Goal: Find specific page/section

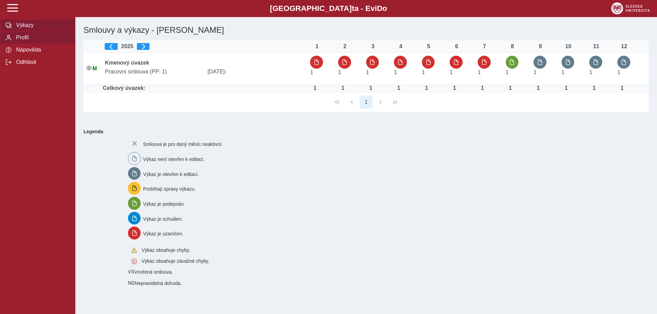
click at [20, 40] on span "Profil" at bounding box center [41, 38] width 55 height 6
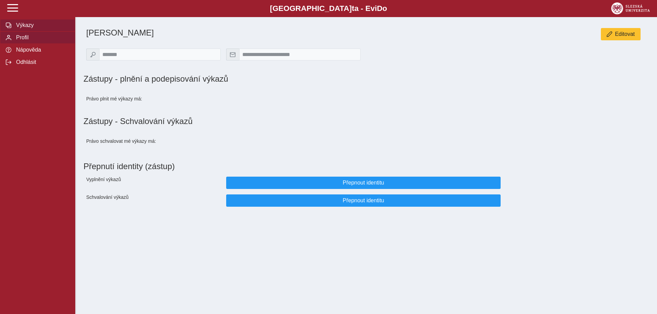
click at [24, 28] on span "Výkazy" at bounding box center [41, 25] width 55 height 6
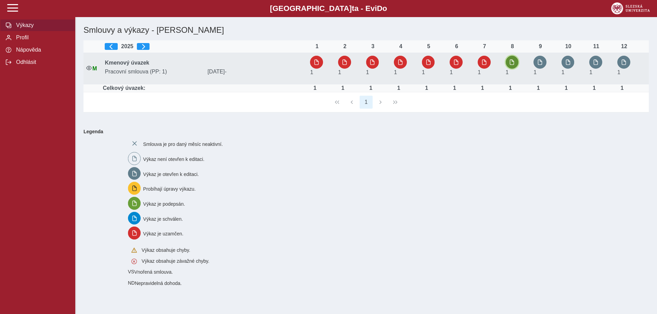
click at [514, 65] on span "button" at bounding box center [511, 62] width 5 height 5
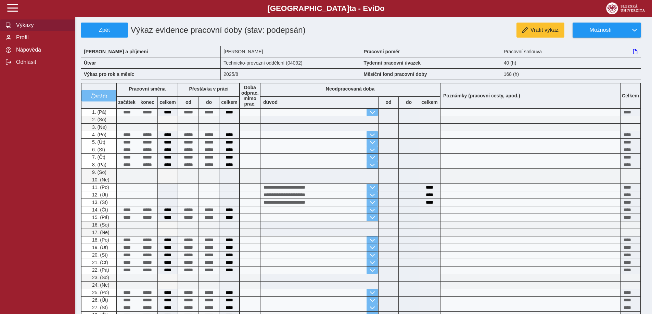
click at [21, 27] on span "Výkazy" at bounding box center [41, 25] width 55 height 6
